Goal: Find specific page/section: Find specific page/section

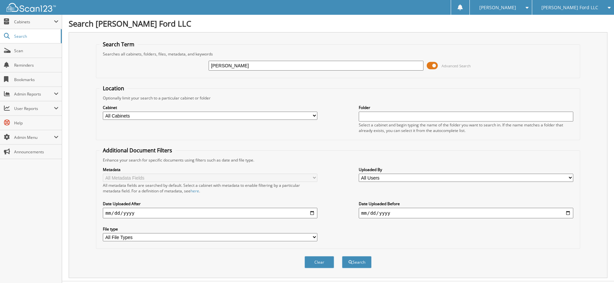
click at [342, 256] on button "Search" at bounding box center [357, 262] width 30 height 12
type input "[PERSON_NAME]\"
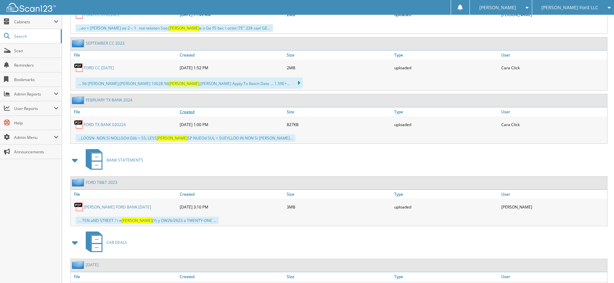
scroll to position [1146, 0]
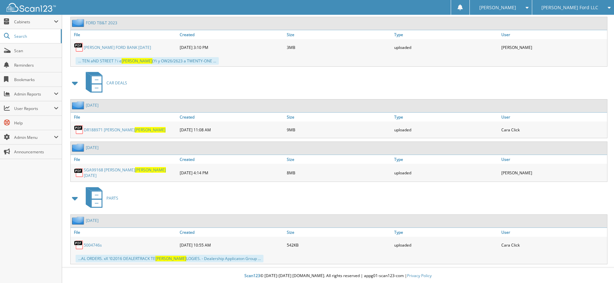
click at [28, 10] on img at bounding box center [31, 7] width 49 height 9
